Goal: Task Accomplishment & Management: Manage account settings

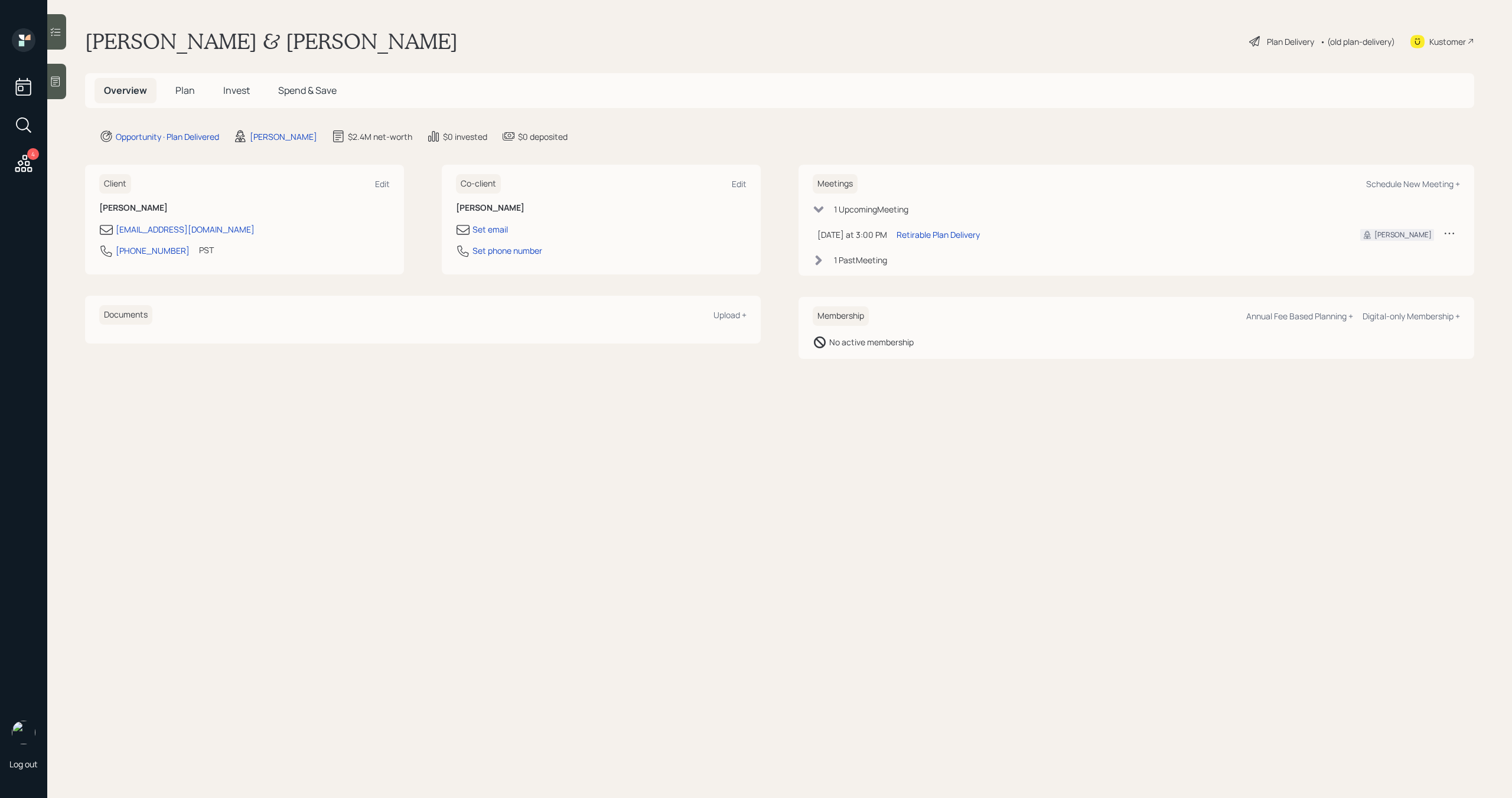
click at [194, 95] on span "Plan" at bounding box center [185, 90] width 20 height 13
